Goal: Find specific page/section: Find specific page/section

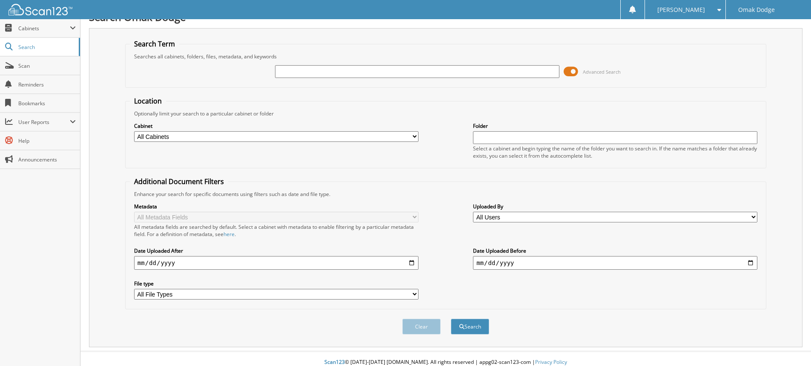
scroll to position [21, 0]
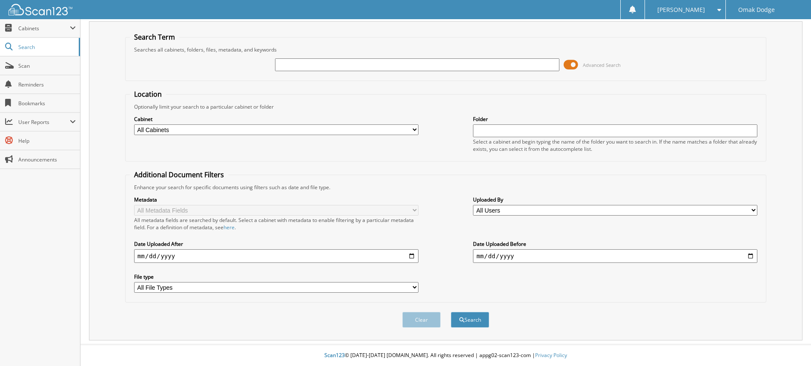
click at [344, 67] on input "text" at bounding box center [417, 64] width 284 height 13
type input "14222"
drag, startPoint x: 503, startPoint y: 312, endPoint x: 490, endPoint y: 348, distance: 39.0
drag, startPoint x: 490, startPoint y: 348, endPoint x: 471, endPoint y: 321, distance: 32.8
click at [471, 321] on button "Search" at bounding box center [470, 319] width 38 height 16
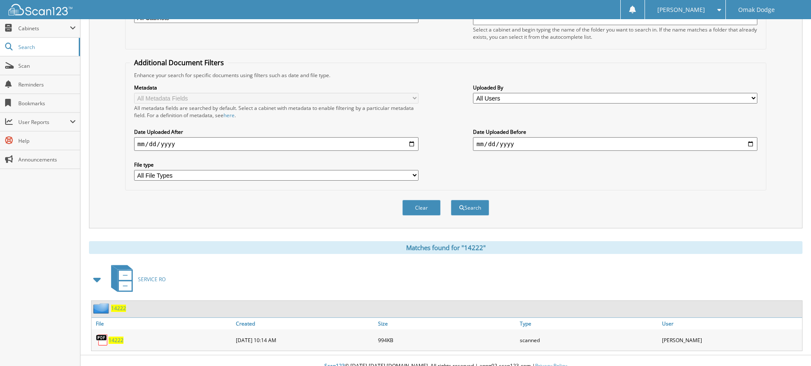
scroll to position [143, 0]
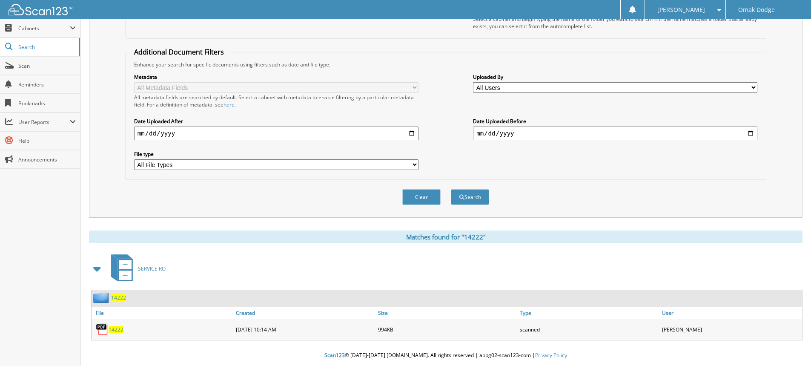
click at [120, 331] on span "14222" at bounding box center [116, 329] width 15 height 7
